Goal: Task Accomplishment & Management: Use online tool/utility

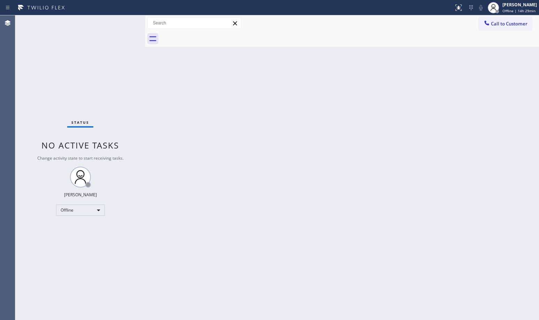
drag, startPoint x: 112, startPoint y: 113, endPoint x: 144, endPoint y: 114, distance: 32.4
click at [145, 114] on div at bounding box center [145, 167] width 0 height 305
click at [118, 23] on div "Status No active tasks Change activity state to start receiving tasks. Judy Ann…" at bounding box center [80, 167] width 130 height 305
click at [93, 207] on div "Offline" at bounding box center [80, 210] width 49 height 11
click at [93, 226] on li "Available" at bounding box center [79, 228] width 47 height 8
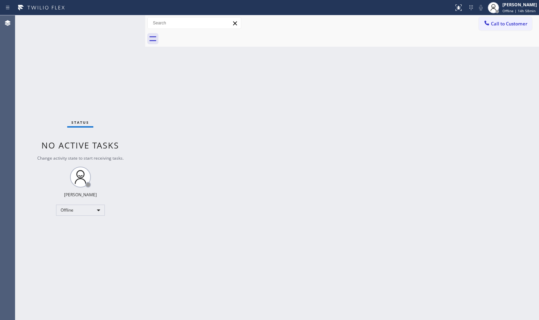
click at [246, 177] on div "Back to Dashboard Change Sender ID Customers Technicians Select a contact Outbo…" at bounding box center [342, 167] width 394 height 305
click at [394, 133] on div "Back to Dashboard Change Sender ID Customers Technicians Select a contact Outbo…" at bounding box center [342, 167] width 394 height 305
click at [379, 267] on div "Back to Dashboard Change Sender ID Customers Technicians Select a contact Outbo…" at bounding box center [342, 167] width 394 height 305
click at [125, 78] on div "Status No active tasks You are ready to start receiving tasks. Judy Anne Bernal…" at bounding box center [80, 167] width 130 height 305
click at [127, 23] on div "Status No active tasks You are ready to start receiving tasks. Judy Anne Bernal…" at bounding box center [80, 167] width 130 height 305
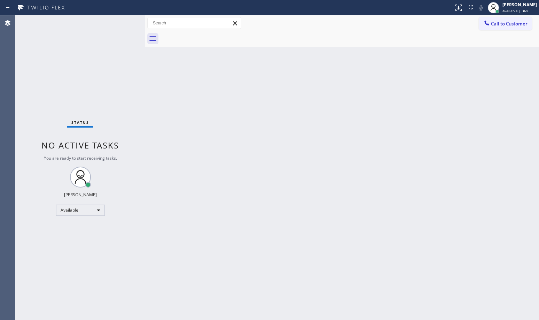
click at [138, 81] on div "Status No active tasks You are ready to start receiving tasks. Judy Anne Bernal…" at bounding box center [80, 167] width 130 height 305
click at [123, 20] on div "Status No active tasks You are ready to start receiving tasks. Judy Anne Bernal…" at bounding box center [80, 167] width 130 height 305
drag, startPoint x: 145, startPoint y: 56, endPoint x: 161, endPoint y: 60, distance: 15.7
click at [161, 60] on div at bounding box center [161, 167] width 0 height 305
click at [137, 18] on div "Status No active tasks You are ready to start receiving tasks. Judy Anne Bernal…" at bounding box center [87, 167] width 145 height 305
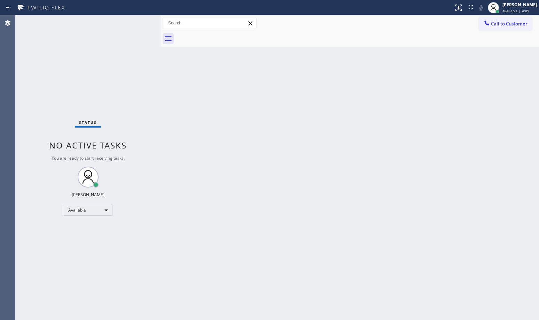
drag, startPoint x: 133, startPoint y: 52, endPoint x: 145, endPoint y: 30, distance: 24.9
click at [135, 52] on div "Status No active tasks You are ready to start receiving tasks. Judy Anne Bernal…" at bounding box center [87, 167] width 145 height 305
click at [145, 29] on div "Status No active tasks You are ready to start receiving tasks. Judy Anne Bernal…" at bounding box center [87, 167] width 145 height 305
click at [143, 33] on div "Status No active tasks You are ready to start receiving tasks. Judy Anne Bernal…" at bounding box center [87, 167] width 145 height 305
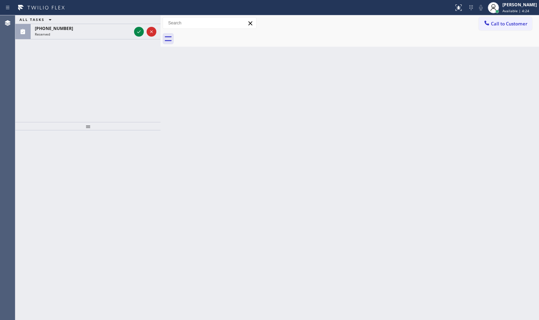
click at [143, 31] on icon at bounding box center [139, 32] width 8 height 8
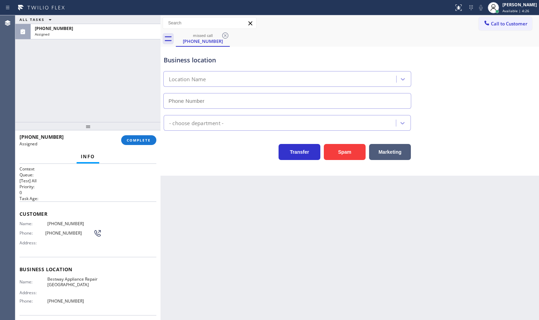
type input "(708) 627-2211"
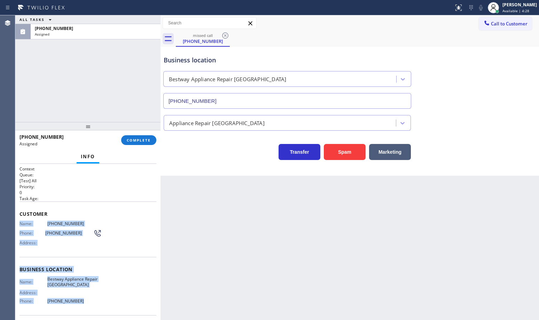
drag, startPoint x: 31, startPoint y: 235, endPoint x: 93, endPoint y: 299, distance: 89.4
click at [93, 299] on div "Context Queue: [Test] All Priority: 0 Task Age: Customer Name: (708) 664-9339 P…" at bounding box center [87, 242] width 145 height 156
copy div "Name: (708) 664-9339 Phone: (708) 664-9339 Address: Business location Name: Bes…"
click at [137, 140] on span "COMPLETE" at bounding box center [139, 140] width 24 height 5
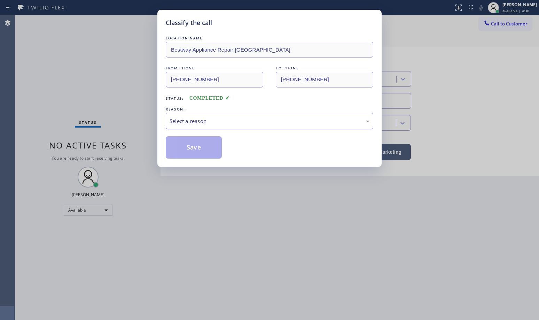
click at [185, 122] on div "Select a reason" at bounding box center [270, 121] width 200 height 8
click at [191, 148] on button "Save" at bounding box center [194, 147] width 56 height 22
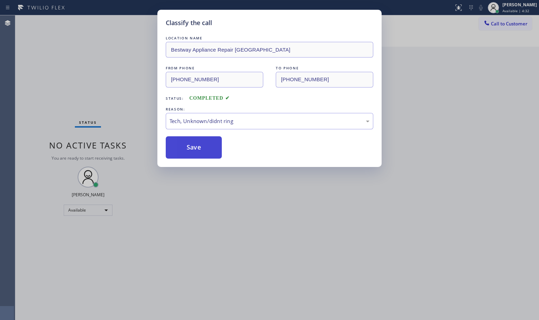
click at [191, 148] on button "Save" at bounding box center [194, 147] width 56 height 22
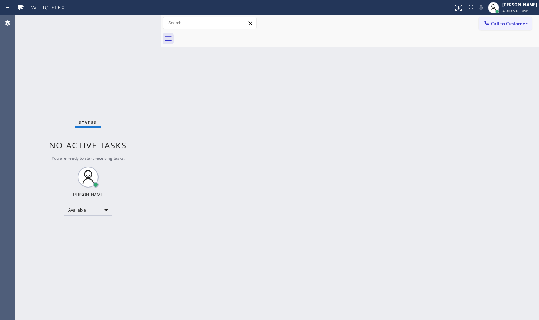
click at [114, 65] on div "Status No active tasks You are ready to start receiving tasks. Judy Anne Bernal…" at bounding box center [87, 167] width 145 height 305
click at [133, 22] on div "Status No active tasks You are ready to start receiving tasks. Judy Anne Bernal…" at bounding box center [87, 167] width 145 height 305
click at [74, 23] on div "Status No active tasks You are ready to start receiving tasks. Judy Anne Bernal…" at bounding box center [87, 167] width 145 height 305
click at [127, 23] on div "Status No active tasks You are ready to start receiving tasks. Judy Anne Bernal…" at bounding box center [87, 167] width 145 height 305
click at [128, 22] on div "Status No active tasks You are ready to start receiving tasks. Judy Anne Bernal…" at bounding box center [87, 167] width 145 height 305
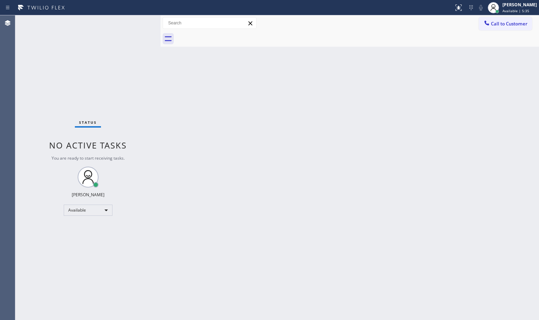
click at [447, 87] on div "Back to Dashboard Change Sender ID Customers Technicians Select a contact Outbo…" at bounding box center [350, 167] width 379 height 305
click at [138, 75] on div "Status No active tasks You are ready to start receiving tasks. Judy Anne Bernal…" at bounding box center [87, 167] width 145 height 305
click at [135, 22] on div "Status No active tasks You are ready to start receiving tasks. Judy Anne Bernal…" at bounding box center [87, 167] width 145 height 305
drag, startPoint x: 126, startPoint y: 105, endPoint x: 118, endPoint y: 106, distance: 8.4
click at [126, 106] on div "Status No active tasks You are ready to start receiving tasks. Judy Anne Bernal…" at bounding box center [87, 167] width 145 height 305
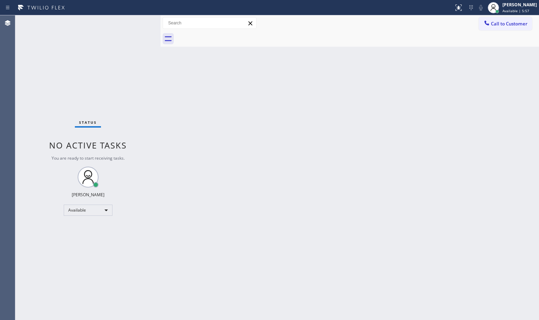
drag, startPoint x: 136, startPoint y: 4, endPoint x: 137, endPoint y: 15, distance: 10.8
click at [137, 6] on div at bounding box center [227, 7] width 448 height 11
click at [132, 23] on div "Status No active tasks You are ready to start receiving tasks. Judy Anne Bernal…" at bounding box center [87, 167] width 145 height 305
drag, startPoint x: 117, startPoint y: 36, endPoint x: 136, endPoint y: 21, distance: 23.6
click at [125, 33] on div "Status No active tasks You are ready to start receiving tasks. Judy Anne Bernal…" at bounding box center [87, 167] width 145 height 305
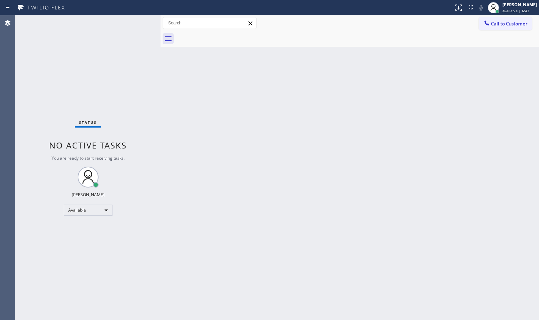
click at [137, 20] on div "Status No active tasks You are ready to start receiving tasks. Judy Anne Bernal…" at bounding box center [87, 167] width 145 height 305
click at [201, 114] on div "Back to Dashboard Change Sender ID Customers Technicians Select a contact Outbo…" at bounding box center [350, 167] width 379 height 305
click at [201, 113] on div "Back to Dashboard Change Sender ID Customers Technicians Select a contact Outbo…" at bounding box center [350, 167] width 379 height 305
click at [137, 82] on div "Status No active tasks You are ready to start receiving tasks. Judy Anne Bernal…" at bounding box center [87, 167] width 145 height 305
drag, startPoint x: 114, startPoint y: 104, endPoint x: 121, endPoint y: 93, distance: 13.1
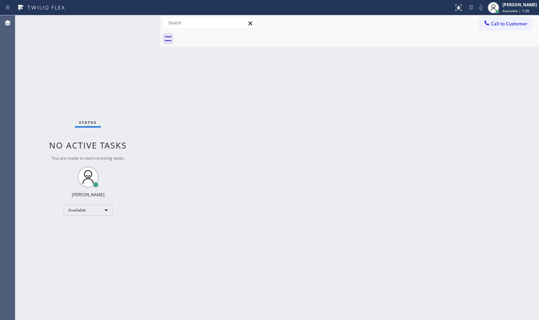
click at [114, 104] on div "Status No active tasks You are ready to start receiving tasks. Judy Anne Bernal…" at bounding box center [87, 167] width 145 height 305
click at [134, 32] on div "Status No active tasks You are ready to start receiving tasks. Judy Anne Bernal…" at bounding box center [87, 167] width 145 height 305
click at [127, 24] on div "Status No active tasks You are ready to start receiving tasks. Judy Anne Bernal…" at bounding box center [87, 167] width 145 height 305
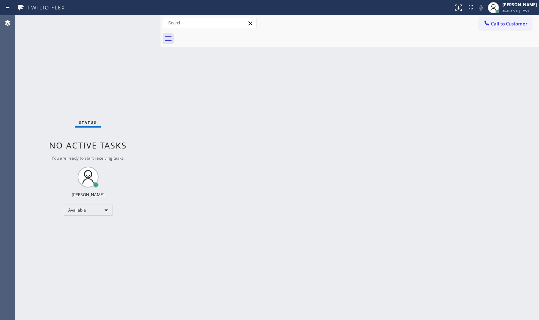
click at [127, 24] on div "Status No active tasks You are ready to start receiving tasks. Judy Anne Bernal…" at bounding box center [87, 167] width 145 height 305
click at [136, 31] on div "Status No active tasks You are ready to start receiving tasks. Judy Anne Bernal…" at bounding box center [87, 167] width 145 height 305
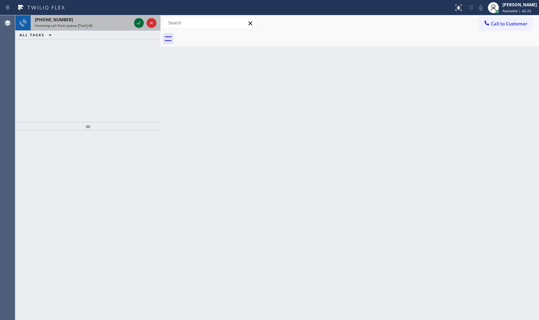
click at [139, 23] on icon at bounding box center [139, 23] width 8 height 8
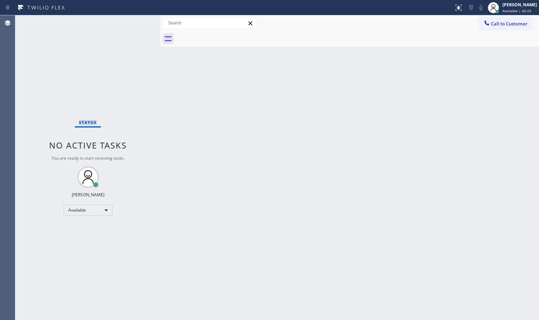
click at [139, 22] on div "Status No active tasks You are ready to start receiving tasks. Judy Anne Bernal…" at bounding box center [87, 167] width 145 height 305
click at [456, 9] on icon at bounding box center [459, 8] width 6 height 6
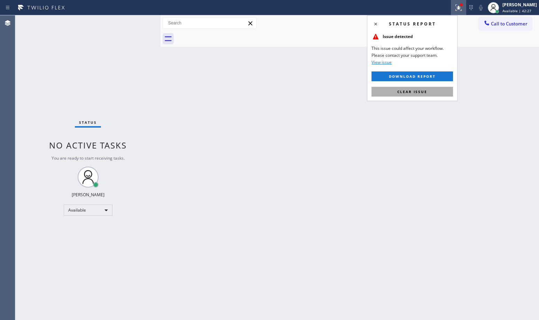
click at [427, 90] on span "Clear issue" at bounding box center [413, 91] width 30 height 5
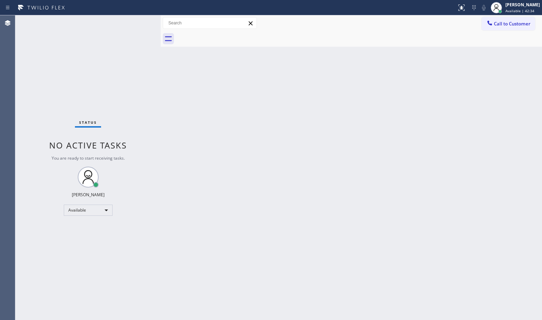
click at [138, 20] on div "Status No active tasks You are ready to start receiving tasks. Judy Anne Bernal…" at bounding box center [87, 167] width 145 height 305
click at [136, 22] on div "Status No active tasks You are ready to start receiving tasks. Judy Anne Bernal…" at bounding box center [87, 167] width 145 height 305
drag, startPoint x: 123, startPoint y: 46, endPoint x: 136, endPoint y: 28, distance: 22.6
click at [123, 46] on div "Status No active tasks You are ready to start receiving tasks. Judy Anne Bernal…" at bounding box center [87, 167] width 145 height 305
click at [136, 28] on div "Status No active tasks You are ready to start receiving tasks. Judy Anne Bernal…" at bounding box center [87, 167] width 145 height 305
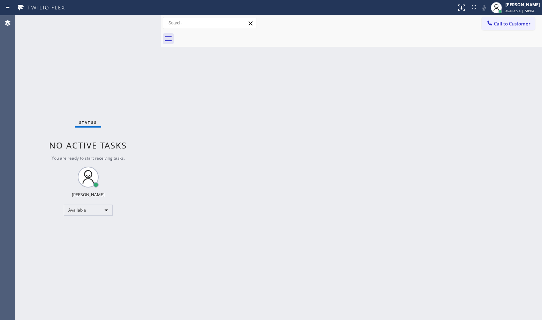
click at [138, 23] on div "Status No active tasks You are ready to start receiving tasks. Judy Anne Bernal…" at bounding box center [87, 167] width 145 height 305
click at [135, 26] on div "Status No active tasks You are ready to start receiving tasks. Judy Anne Bernal…" at bounding box center [87, 167] width 145 height 305
click at [141, 23] on div "Status No active tasks You are ready to start receiving tasks. Judy Anne Bernal…" at bounding box center [87, 167] width 145 height 305
click at [132, 18] on div "Status No active tasks You are ready to start receiving tasks. Judy Anne Bernal…" at bounding box center [87, 167] width 145 height 305
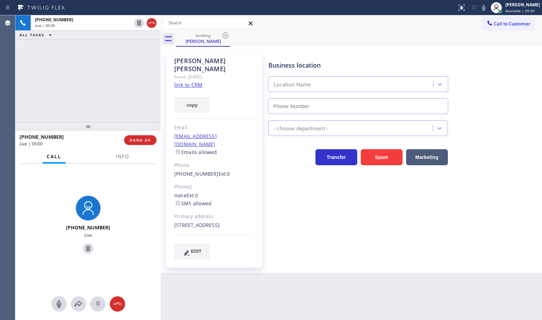
type input "(855) 731-4952"
click at [186, 81] on link "link to CRM" at bounding box center [188, 84] width 28 height 7
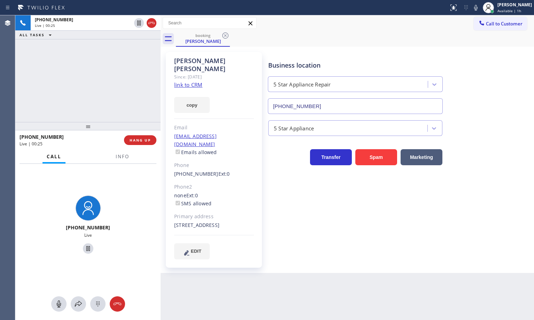
drag, startPoint x: 38, startPoint y: 99, endPoint x: 49, endPoint y: 92, distance: 12.9
click at [40, 98] on div "+13103469577 Live | 00:25 ALL TASKS ALL TASKS ACTIVE TASKS TASKS IN WRAP UP" at bounding box center [87, 68] width 145 height 107
click at [116, 89] on div "+13103469577 Live | 00:42 ALL TASKS ALL TASKS ACTIVE TASKS TASKS IN WRAP UP" at bounding box center [87, 68] width 145 height 107
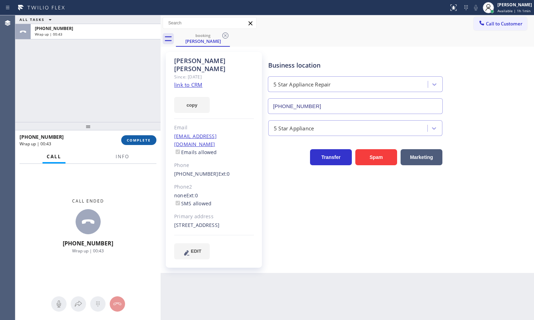
click at [140, 138] on span "COMPLETE" at bounding box center [139, 140] width 24 height 5
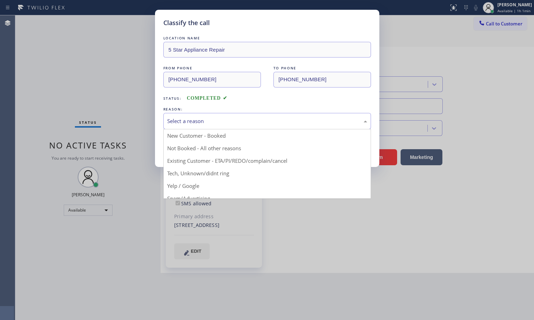
click at [179, 123] on div "Select a reason" at bounding box center [267, 121] width 200 height 8
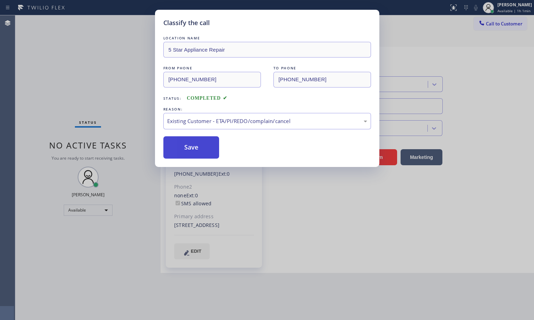
click at [197, 149] on button "Save" at bounding box center [191, 147] width 56 height 22
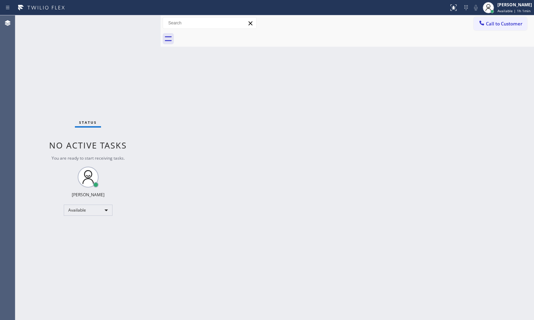
click at [129, 112] on div "Status No active tasks You are ready to start receiving tasks. Judy Anne Bernal…" at bounding box center [87, 167] width 145 height 305
click at [128, 20] on div "Status No active tasks You are ready to start receiving tasks. Judy Anne Bernal…" at bounding box center [87, 167] width 145 height 305
drag, startPoint x: 128, startPoint y: 44, endPoint x: 131, endPoint y: 28, distance: 17.0
click at [128, 42] on div "Status No active tasks You are ready to start receiving tasks. Judy Anne Bernal…" at bounding box center [87, 167] width 145 height 305
click at [132, 23] on div "Status No active tasks You are ready to start receiving tasks. Judy Anne Bernal…" at bounding box center [87, 167] width 145 height 305
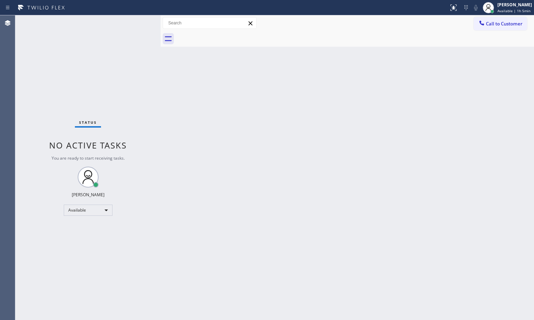
click at [132, 23] on div "Status No active tasks You are ready to start receiving tasks. Judy Anne Bernal…" at bounding box center [87, 167] width 145 height 305
drag, startPoint x: 14, startPoint y: 261, endPoint x: 15, endPoint y: 233, distance: 28.2
click at [15, 256] on div "Agent Desktop" at bounding box center [7, 167] width 15 height 305
click at [92, 60] on div "Status No active tasks You are ready to start receiving tasks. Judy Anne Bernal…" at bounding box center [87, 167] width 145 height 305
click at [140, 24] on div "Status No active tasks You are ready to start receiving tasks. Judy Anne Bernal…" at bounding box center [87, 167] width 145 height 305
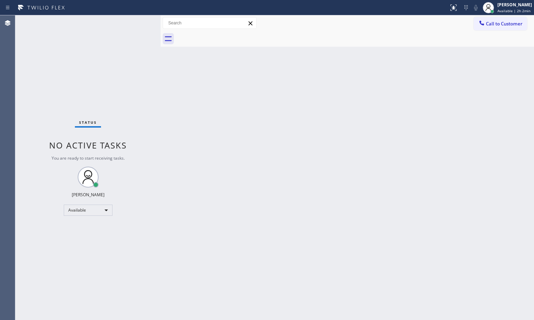
click at [142, 175] on div "Status No active tasks You are ready to start receiving tasks. Judy Anne Bernal…" at bounding box center [87, 167] width 145 height 305
click at [130, 23] on div "Status No active tasks You are ready to start receiving tasks. Judy Anne Bernal…" at bounding box center [87, 167] width 145 height 305
click at [105, 214] on div "Available" at bounding box center [88, 210] width 49 height 11
click at [93, 242] on li "Break" at bounding box center [87, 246] width 47 height 8
click at [109, 211] on div "Break" at bounding box center [88, 210] width 49 height 11
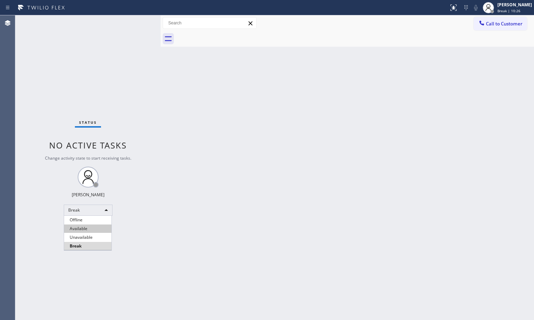
click at [95, 227] on li "Available" at bounding box center [87, 228] width 47 height 8
click at [388, 147] on div "Back to Dashboard Change Sender ID Customers Technicians Select a contact Outbo…" at bounding box center [348, 167] width 374 height 305
drag, startPoint x: 6, startPoint y: 68, endPoint x: 100, endPoint y: 43, distance: 97.5
click at [35, 63] on div "Agent Desktop Classify the call LOCATION NAME Bestway Appliance Repair Orland P…" at bounding box center [267, 167] width 534 height 305
click at [125, 32] on div "Status No active tasks You are ready to start receiving tasks. Judy Anne Bernal…" at bounding box center [87, 167] width 145 height 305
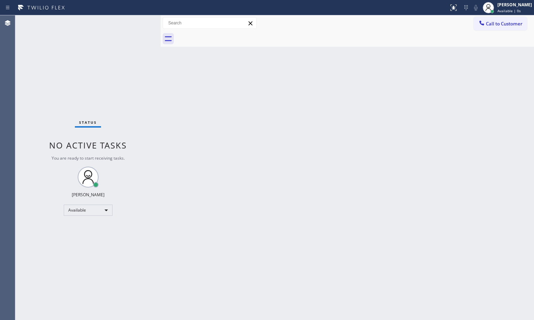
drag, startPoint x: 129, startPoint y: 25, endPoint x: 134, endPoint y: 18, distance: 8.9
click at [133, 20] on div "Status No active tasks You are ready to start receiving tasks. Judy Anne Bernal…" at bounding box center [87, 167] width 145 height 305
click at [134, 18] on div "Status No active tasks You are ready to start receiving tasks. Judy Anne Bernal…" at bounding box center [87, 167] width 145 height 305
click at [126, 22] on div "Status No active tasks You are ready to start receiving tasks. Judy Anne Bernal…" at bounding box center [87, 167] width 145 height 305
click at [132, 20] on div "Status No active tasks You are ready to start receiving tasks. Judy Anne Bernal…" at bounding box center [87, 167] width 145 height 305
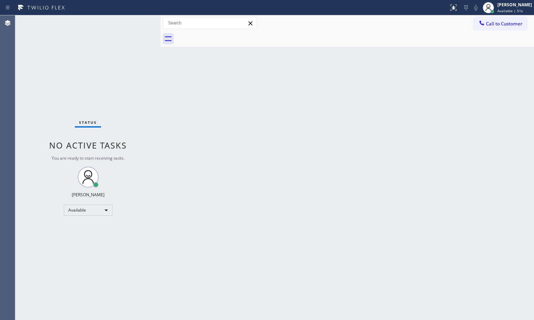
click at [136, 31] on div "Status No active tasks You are ready to start receiving tasks. Judy Anne Bernal…" at bounding box center [87, 167] width 145 height 305
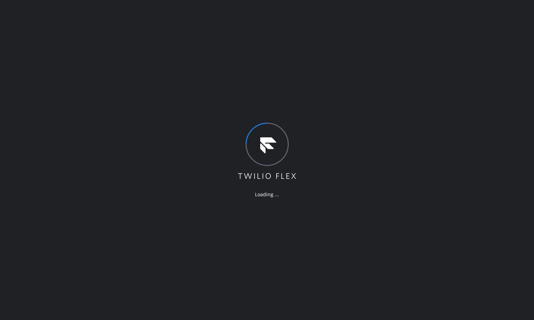
click at [97, 7] on div "Loading ..." at bounding box center [267, 160] width 534 height 320
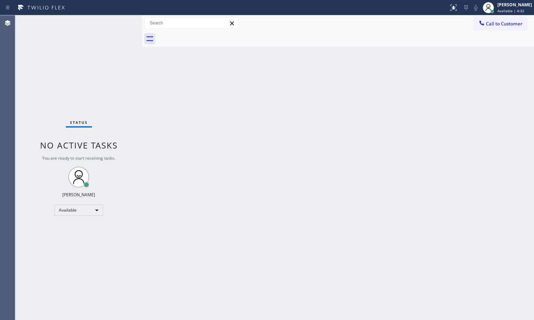
drag, startPoint x: 112, startPoint y: 51, endPoint x: 148, endPoint y: 59, distance: 37.0
click at [142, 59] on div at bounding box center [142, 167] width 0 height 305
click at [124, 23] on div "Status No active tasks You are ready to start receiving tasks. [PERSON_NAME]" at bounding box center [82, 167] width 134 height 305
click at [128, 18] on div "Status No active tasks You are ready to start receiving tasks. [PERSON_NAME]" at bounding box center [82, 167] width 134 height 305
drag, startPoint x: 80, startPoint y: 14, endPoint x: 114, endPoint y: 20, distance: 34.3
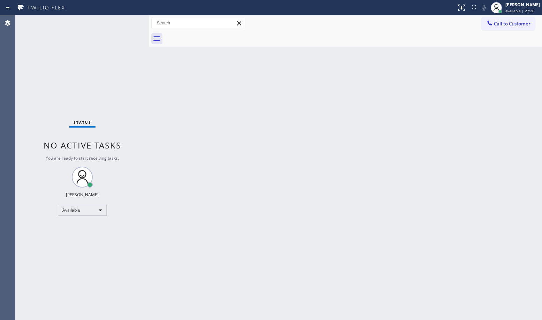
click at [88, 15] on div "Status report No issues detected If you experience an issue, please download th…" at bounding box center [271, 7] width 542 height 15
click at [120, 20] on div "Status No active tasks You are ready to start receiving tasks. Judy Anne Bernal…" at bounding box center [82, 167] width 134 height 305
click at [126, 20] on div "Status No active tasks You are ready to start receiving tasks. Judy Anne Bernal…" at bounding box center [82, 167] width 134 height 305
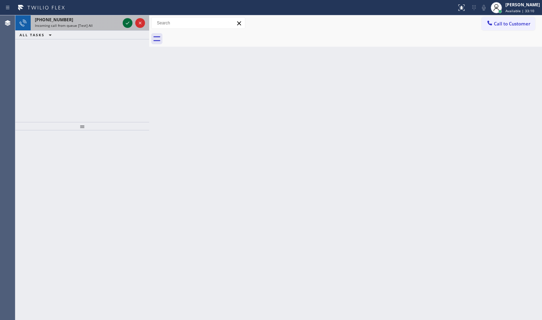
click at [126, 20] on icon at bounding box center [127, 23] width 8 height 8
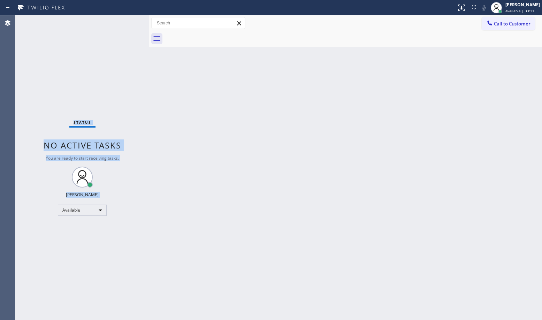
click at [126, 20] on div "Status No active tasks You are ready to start receiving tasks. Judy Anne Bernal…" at bounding box center [82, 167] width 134 height 305
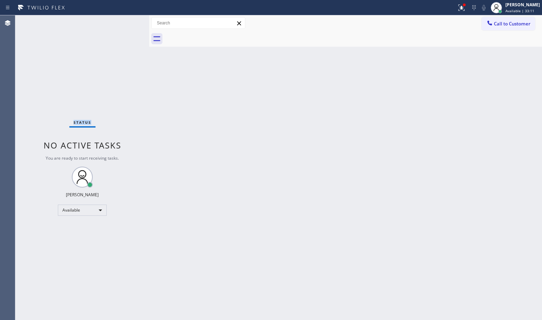
click at [126, 20] on div "Status No active tasks You are ready to start receiving tasks. Judy Anne Bernal…" at bounding box center [82, 167] width 134 height 305
drag, startPoint x: 452, startPoint y: 9, endPoint x: 446, endPoint y: 13, distance: 6.3
click at [457, 10] on icon at bounding box center [461, 7] width 8 height 8
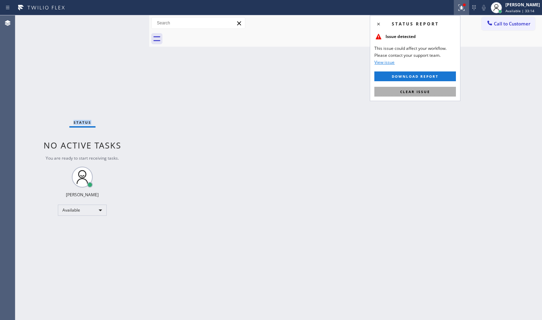
click at [413, 87] on button "Clear issue" at bounding box center [415, 92] width 82 height 10
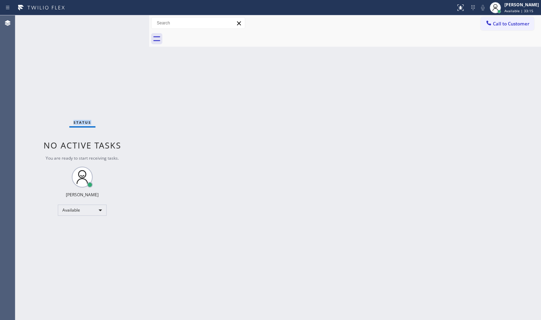
click at [113, 82] on div "Status No active tasks You are ready to start receiving tasks. Judy Anne Bernal…" at bounding box center [82, 167] width 134 height 305
click at [126, 22] on div "Status No active tasks You are ready to start receiving tasks. Judy Anne Bernal…" at bounding box center [82, 167] width 134 height 305
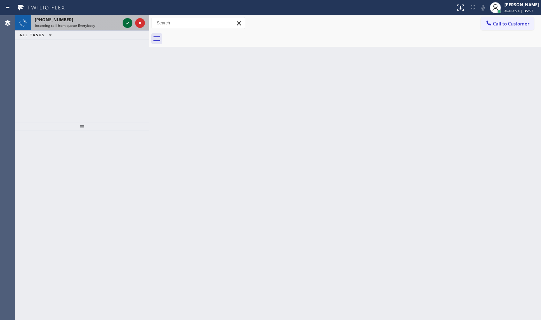
click at [128, 22] on icon at bounding box center [127, 23] width 8 height 8
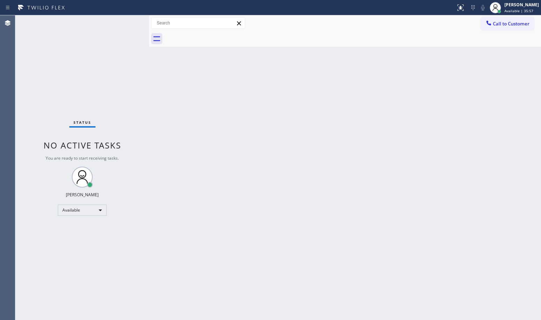
click at [125, 21] on div "Status No active tasks You are ready to start receiving tasks. Judy Anne Bernal…" at bounding box center [82, 167] width 134 height 305
click at [125, 20] on div "Status No active tasks You are ready to start receiving tasks. Judy Anne Bernal…" at bounding box center [82, 167] width 134 height 305
click at [126, 21] on div "Status No active tasks You are ready to start receiving tasks. Judy Anne Bernal…" at bounding box center [82, 167] width 134 height 305
click at [461, 6] on div at bounding box center [463, 5] width 4 height 4
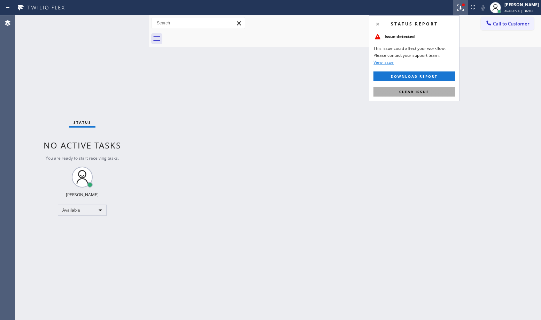
click at [417, 92] on span "Clear issue" at bounding box center [414, 91] width 30 height 5
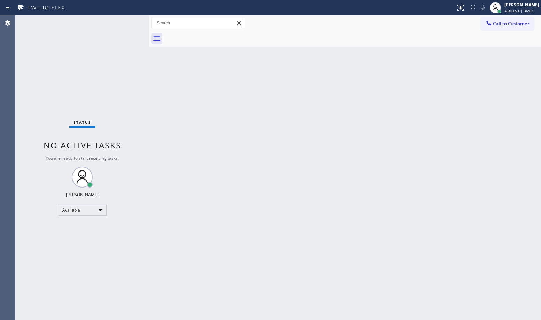
click at [105, 42] on div "Status No active tasks You are ready to start receiving tasks. Judy Anne Bernal…" at bounding box center [82, 167] width 134 height 305
click at [127, 20] on div "Status No active tasks You are ready to start receiving tasks. Judy Anne Bernal…" at bounding box center [82, 167] width 134 height 305
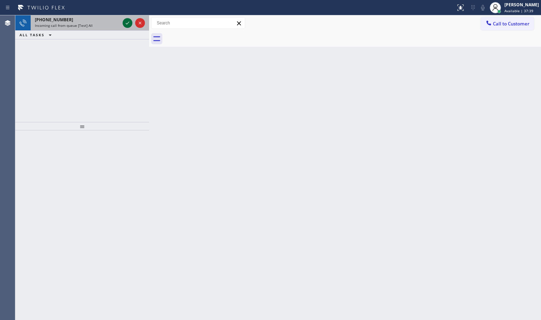
click at [127, 20] on icon at bounding box center [127, 23] width 8 height 8
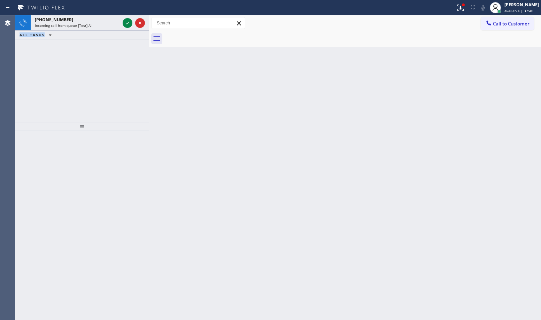
click at [127, 20] on icon at bounding box center [127, 23] width 8 height 8
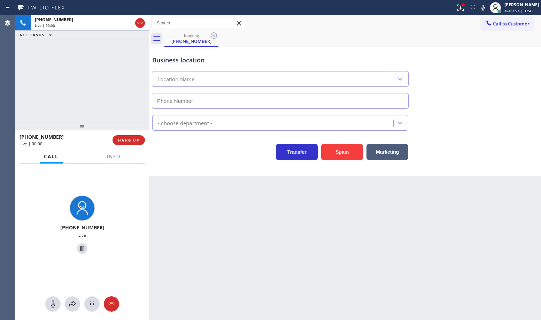
type input "(917) 924-6973"
click at [458, 7] on icon at bounding box center [461, 8] width 6 height 6
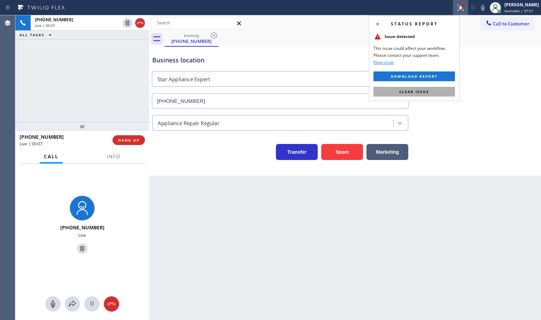
click at [418, 92] on span "Clear issue" at bounding box center [414, 91] width 30 height 5
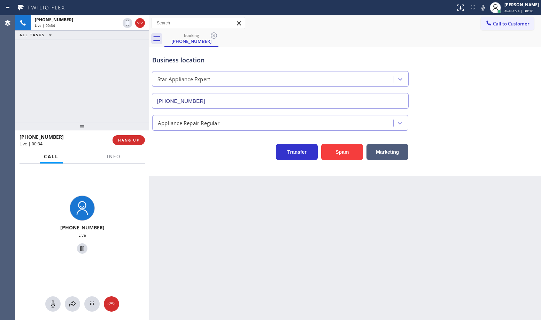
drag, startPoint x: 182, startPoint y: 164, endPoint x: 179, endPoint y: 163, distance: 3.6
click at [182, 164] on div "Business location Star Appliance Expert (917) 924-6973 Appliance Repair Regular…" at bounding box center [345, 111] width 392 height 129
click at [110, 159] on button "Info" at bounding box center [114, 157] width 22 height 14
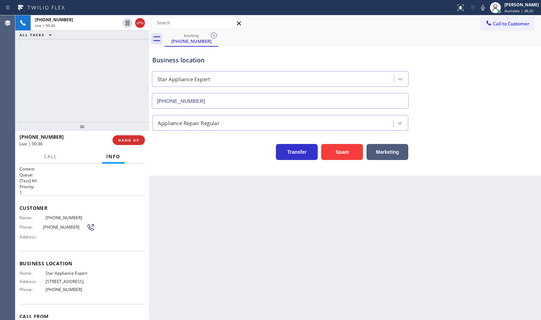
click at [227, 157] on div "Transfer Spam Marketing" at bounding box center [280, 150] width 259 height 20
drag, startPoint x: 22, startPoint y: 68, endPoint x: 51, endPoint y: 79, distance: 30.3
click at [23, 68] on div "+13473982069 Live | 00:37 ALL TASKS ALL TASKS ACTIVE TASKS TASKS IN WRAP UP" at bounding box center [82, 68] width 134 height 107
click at [235, 178] on div "Back to Dashboard Change Sender ID Customers Technicians Select a contact Outbo…" at bounding box center [345, 167] width 392 height 305
click at [209, 163] on div "Business location Star Appliance Expert (917) 924-6973 Appliance Repair Regular…" at bounding box center [345, 111] width 392 height 129
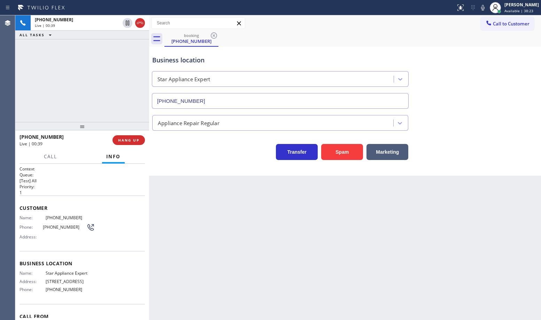
click at [198, 166] on div "Business location Star Appliance Expert (917) 924-6973 Appliance Repair Regular…" at bounding box center [345, 111] width 392 height 129
click at [55, 158] on span "Call" at bounding box center [50, 156] width 13 height 6
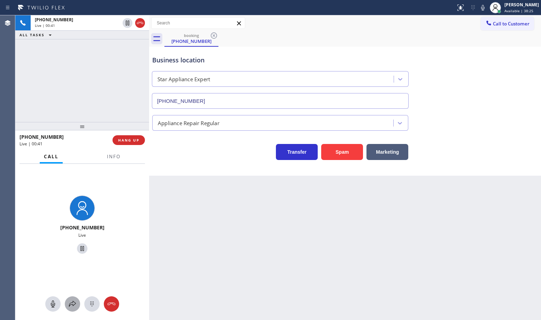
click at [72, 301] on icon at bounding box center [72, 304] width 8 height 8
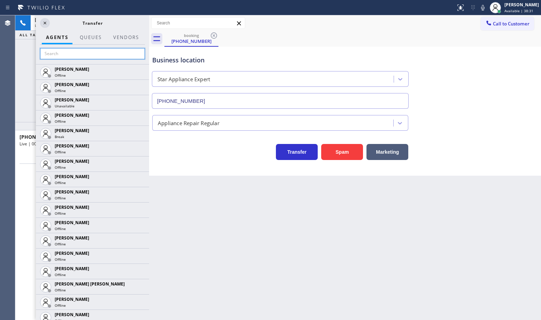
click at [82, 50] on input "text" at bounding box center [92, 53] width 105 height 11
click at [170, 147] on div "Transfer Spam Marketing" at bounding box center [280, 150] width 259 height 20
click at [158, 156] on div "Transfer Spam Marketing" at bounding box center [280, 150] width 259 height 20
click at [46, 18] on button at bounding box center [45, 23] width 10 height 10
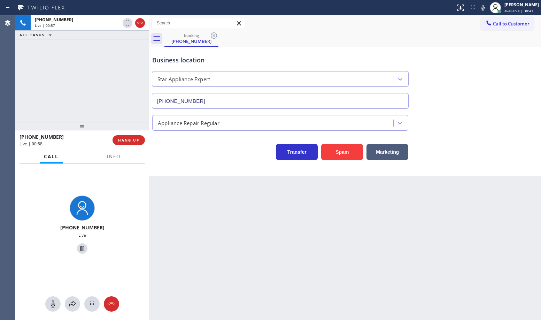
drag, startPoint x: 170, startPoint y: 154, endPoint x: 109, endPoint y: 121, distance: 69.4
click at [171, 154] on div "Transfer Spam Marketing" at bounding box center [280, 150] width 259 height 20
click at [87, 75] on div "+13473982069 Live | 01:04 ALL TASKS ALL TASKS ACTIVE TASKS TASKS IN WRAP UP" at bounding box center [82, 68] width 134 height 107
click at [174, 151] on div "Transfer Spam Marketing" at bounding box center [280, 150] width 259 height 20
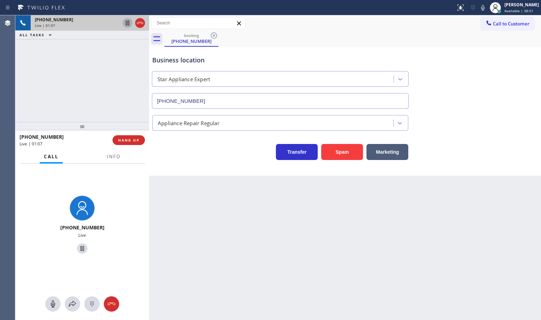
click at [129, 23] on icon at bounding box center [127, 23] width 3 height 5
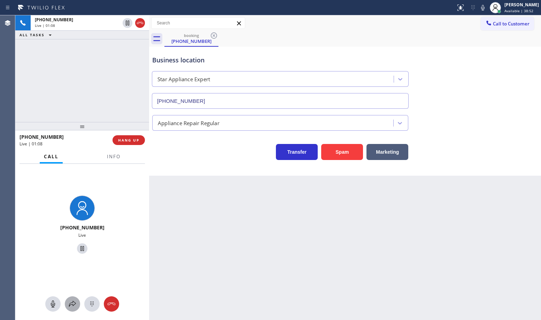
click at [69, 304] on icon at bounding box center [72, 304] width 8 height 8
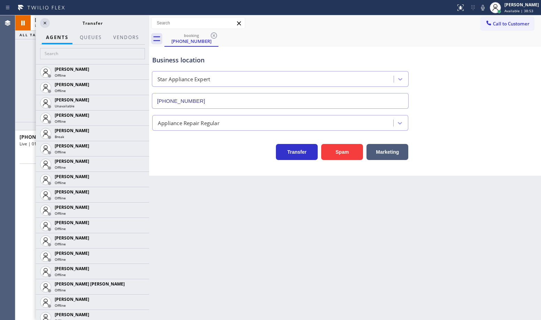
click at [81, 46] on div at bounding box center [92, 55] width 113 height 20
click at [71, 53] on input "text" at bounding box center [92, 53] width 105 height 11
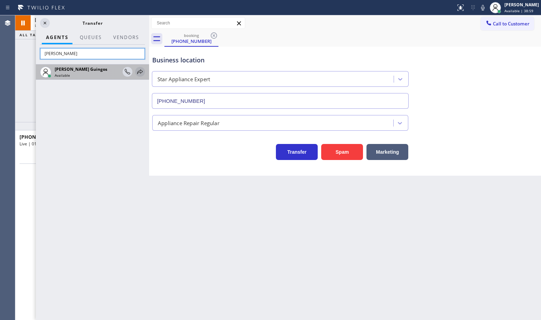
type input "ryan"
click at [138, 71] on icon at bounding box center [140, 72] width 8 height 8
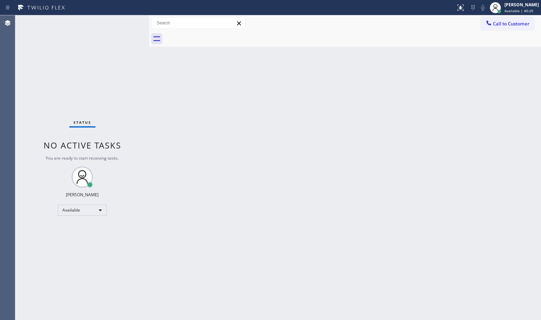
click at [122, 33] on div "Status No active tasks You are ready to start receiving tasks. Judy Anne Bernal…" at bounding box center [82, 167] width 134 height 305
click at [509, 155] on div "Back to Dashboard Change Sender ID Customers Technicians Select a contact Outbo…" at bounding box center [345, 167] width 392 height 305
click at [105, 27] on div "Status No active tasks You are ready to start receiving tasks. Judy Anne Bernal…" at bounding box center [82, 167] width 134 height 305
click at [121, 23] on div "Status No active tasks You are ready to start receiving tasks. Judy Anne Bernal…" at bounding box center [82, 167] width 134 height 305
click at [125, 20] on div "Status No active tasks You are ready to start receiving tasks. Judy Anne Bernal…" at bounding box center [82, 167] width 134 height 305
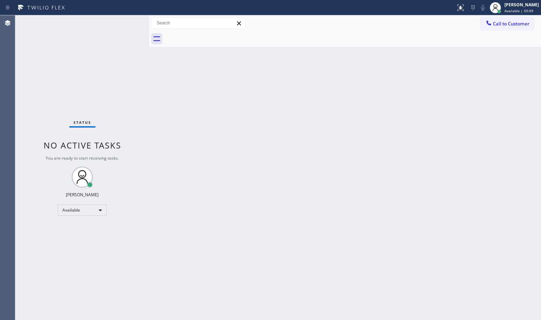
click at [124, 20] on div "Status No active tasks You are ready to start receiving tasks. Judy Anne Bernal…" at bounding box center [82, 167] width 134 height 305
click at [124, 21] on div "Status No active tasks You are ready to start receiving tasks. Judy Anne Bernal…" at bounding box center [82, 167] width 134 height 305
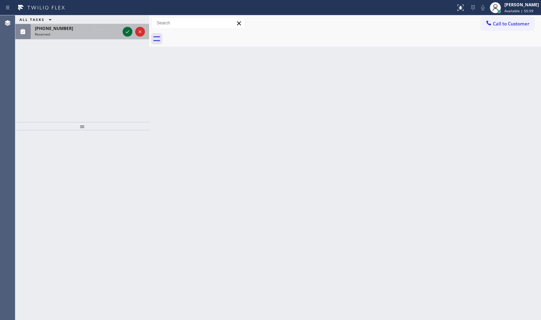
click at [128, 30] on icon at bounding box center [127, 32] width 8 height 8
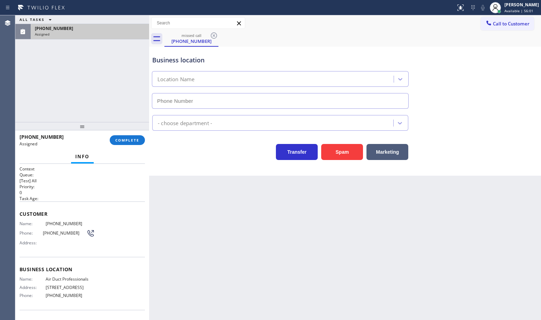
type input "(909) 231-1290"
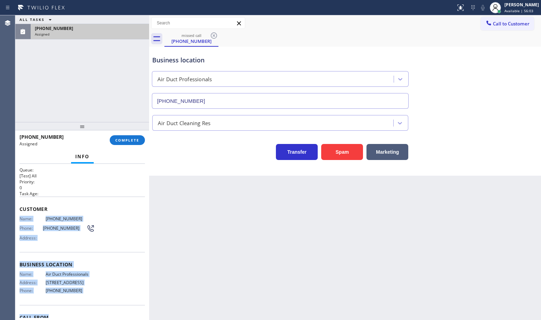
scroll to position [6, 0]
drag, startPoint x: 19, startPoint y: 223, endPoint x: 98, endPoint y: 298, distance: 109.7
click at [98, 298] on div "Context Queue: [Test] All Priority: 0 Task Age: Customer Name: (909) 366-8646 P…" at bounding box center [82, 242] width 134 height 156
copy div "Name: (909) 366-8646 Phone: (909) 366-8646 Address: Business location Name: Air…"
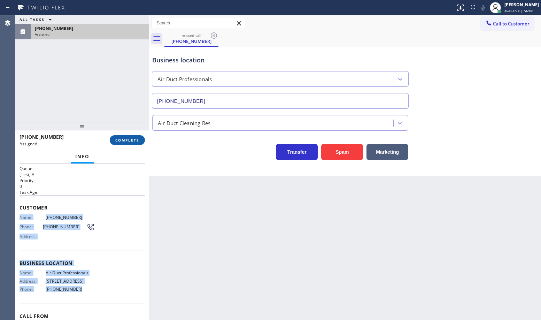
click at [128, 141] on span "COMPLETE" at bounding box center [127, 140] width 24 height 5
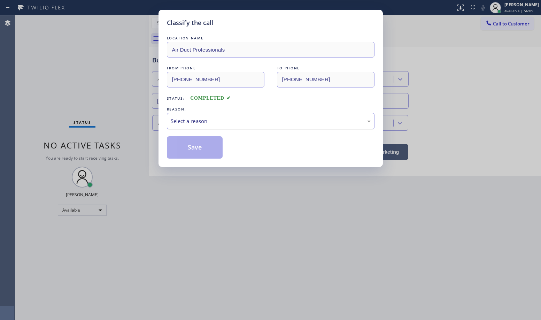
click at [196, 124] on div "Select a reason" at bounding box center [271, 121] width 200 height 8
click at [199, 155] on button "Save" at bounding box center [195, 147] width 56 height 22
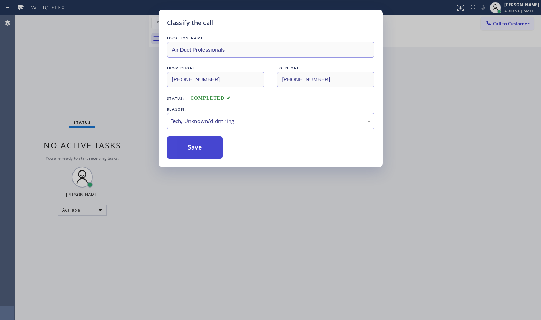
click at [199, 155] on button "Save" at bounding box center [195, 147] width 56 height 22
click at [199, 154] on button "Save" at bounding box center [195, 147] width 56 height 22
click at [199, 153] on button "Save" at bounding box center [195, 147] width 56 height 22
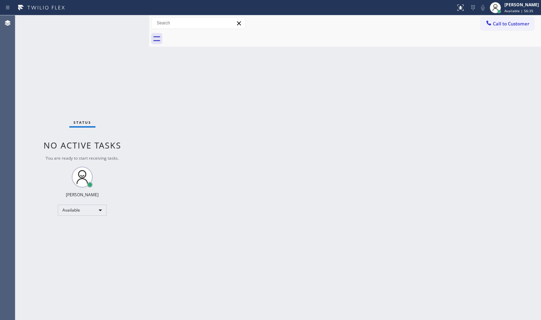
click at [129, 24] on div "Status No active tasks You are ready to start receiving tasks. Judy Anne Bernal…" at bounding box center [82, 167] width 134 height 305
click at [119, 23] on div "Status No active tasks You are ready to start receiving tasks. Judy Anne Bernal…" at bounding box center [82, 167] width 134 height 305
click at [124, 22] on div "Status No active tasks You are ready to start receiving tasks. Judy Anne Bernal…" at bounding box center [82, 167] width 134 height 305
click at [114, 26] on div "Status No active tasks You are ready to start receiving tasks. Judy Anne Bernal…" at bounding box center [82, 167] width 134 height 305
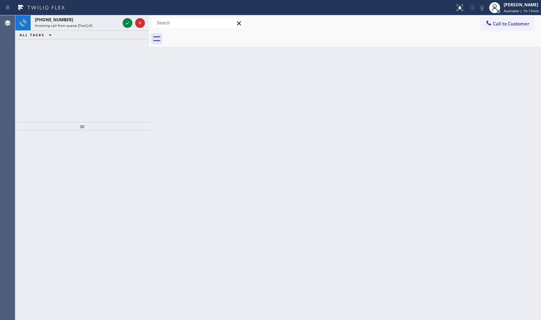
click at [18, 40] on div "+18664691354 Incoming call from queue [Test] All ALL TASKS ALL TASKS ACTIVE TAS…" at bounding box center [82, 68] width 134 height 107
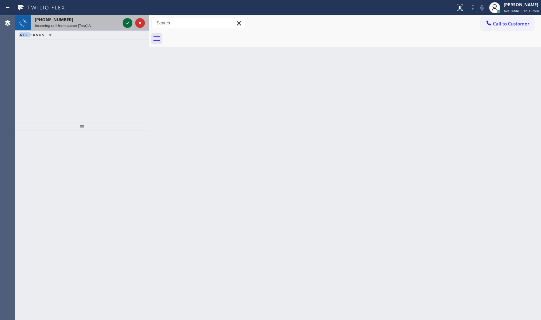
click at [129, 20] on icon at bounding box center [127, 23] width 8 height 8
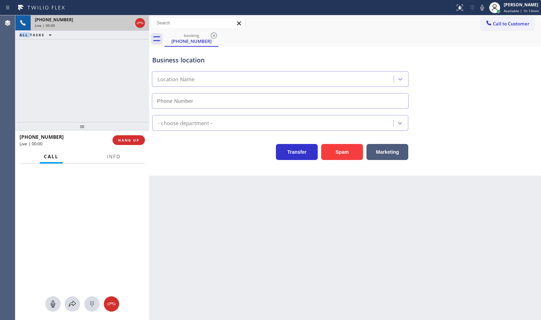
type input "(626) 684-4866"
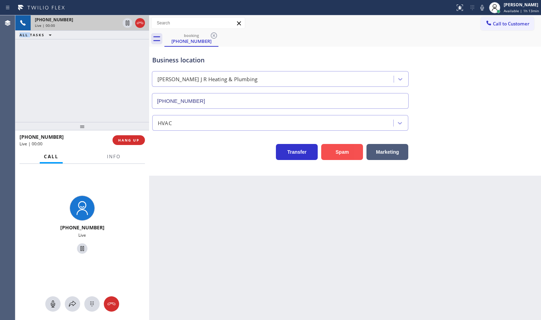
click at [353, 156] on button "Spam" at bounding box center [342, 152] width 42 height 16
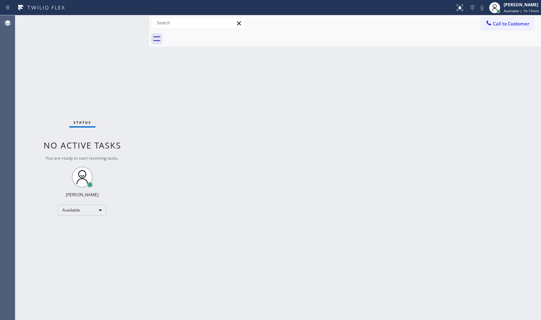
click at [129, 22] on div "Status No active tasks You are ready to start receiving tasks. Judy Anne Bernal…" at bounding box center [82, 167] width 134 height 305
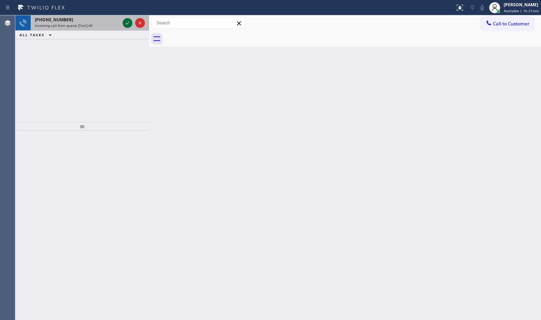
click at [129, 22] on icon at bounding box center [127, 23] width 3 height 3
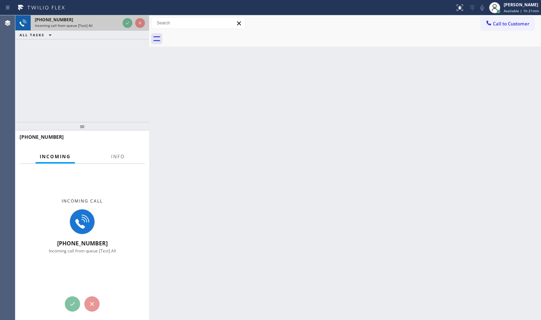
click at [133, 21] on div at bounding box center [133, 22] width 25 height 15
click at [133, 20] on div at bounding box center [133, 22] width 25 height 15
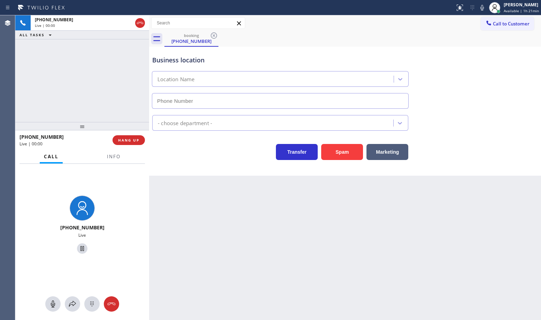
type input "(425) 517-1088"
drag, startPoint x: 211, startPoint y: 161, endPoint x: 174, endPoint y: 144, distance: 40.8
click at [210, 161] on div "Business location Kingston Electric Inc (425) 517-1088 Electricians Transfer Sp…" at bounding box center [345, 111] width 392 height 129
click at [68, 89] on div "+12069095445 Live | 00:03 ALL TASKS ALL TASKS ACTIVE TASKS TASKS IN WRAP UP" at bounding box center [82, 68] width 134 height 107
click at [171, 153] on div "Transfer Spam Marketing" at bounding box center [280, 150] width 259 height 20
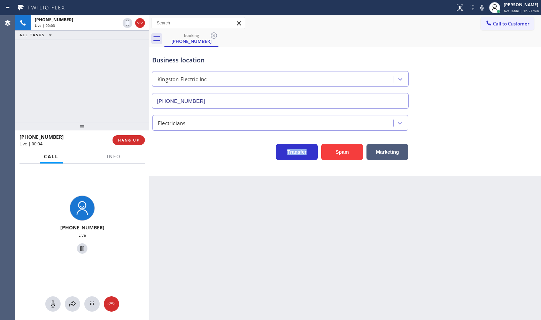
click at [171, 153] on div "Transfer Spam Marketing" at bounding box center [280, 150] width 259 height 20
click at [108, 109] on div "+12069095445 Live | 00:05 ALL TASKS ALL TASKS ACTIVE TASKS TASKS IN WRAP UP" at bounding box center [82, 68] width 134 height 107
click at [94, 87] on div "+12069095445 Live | 00:11 ALL TASKS ALL TASKS ACTIVE TASKS TASKS IN WRAP UP" at bounding box center [82, 68] width 134 height 107
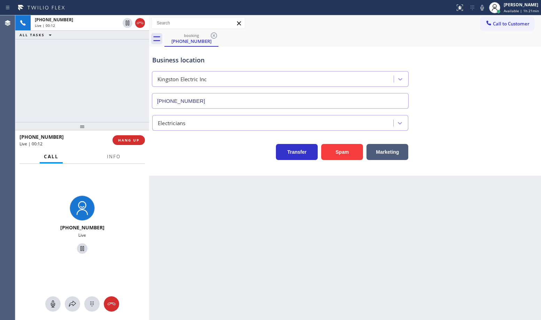
drag, startPoint x: 202, startPoint y: 175, endPoint x: 200, endPoint y: 169, distance: 5.5
click at [202, 174] on div "Business location Kingston Electric Inc (425) 517-1088 Electricians Transfer Sp…" at bounding box center [345, 111] width 392 height 129
click at [100, 107] on div "+12069095445 Live | 00:12 ALL TASKS ALL TASKS ACTIVE TASKS TASKS IN WRAP UP" at bounding box center [82, 68] width 134 height 107
click at [91, 154] on div "Call Info" at bounding box center [82, 157] width 125 height 14
click at [90, 90] on div "+12069095445 Live | 00:14 ALL TASKS ALL TASKS ACTIVE TASKS TASKS IN WRAP UP" at bounding box center [82, 68] width 134 height 107
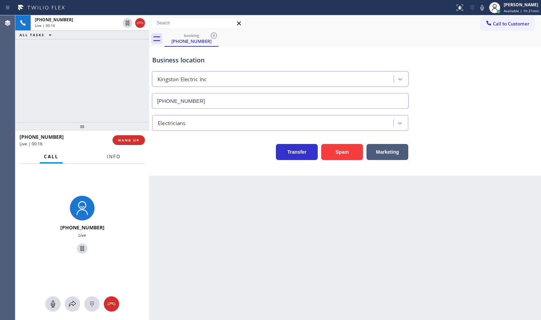
click at [110, 156] on span "Info" at bounding box center [114, 156] width 14 height 6
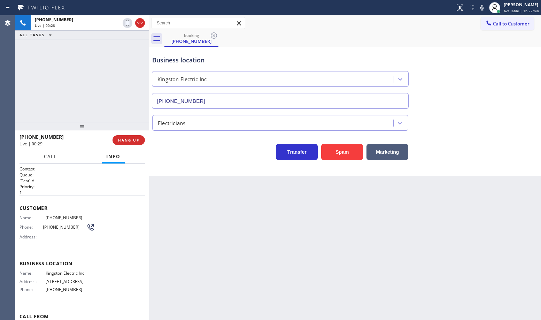
click at [46, 157] on span "Call" at bounding box center [50, 156] width 13 height 6
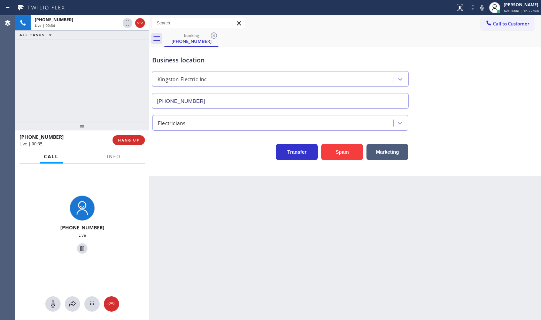
drag, startPoint x: 53, startPoint y: 95, endPoint x: 89, endPoint y: 68, distance: 45.3
click at [53, 94] on div "+12069095445 Live | 00:34 ALL TASKS ALL TASKS ACTIVE TASKS TASKS IN WRAP UP" at bounding box center [82, 68] width 134 height 107
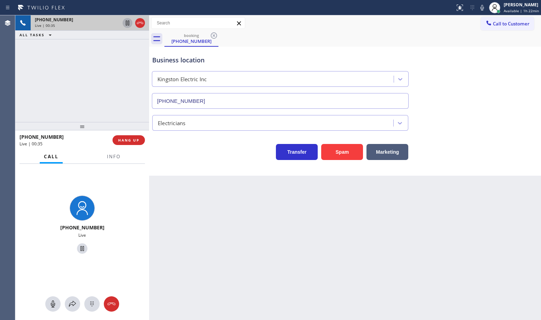
click at [124, 22] on icon at bounding box center [127, 23] width 8 height 8
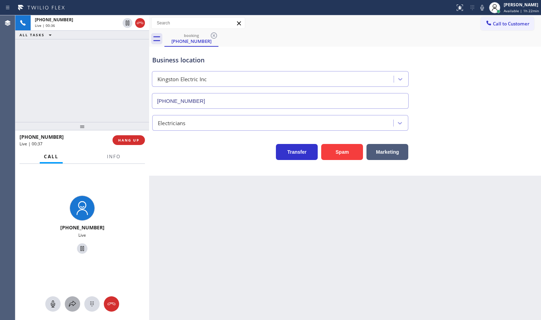
click at [71, 303] on icon at bounding box center [72, 304] width 8 height 8
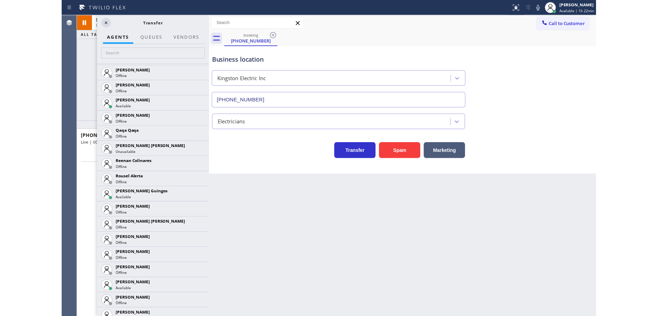
scroll to position [1477, 0]
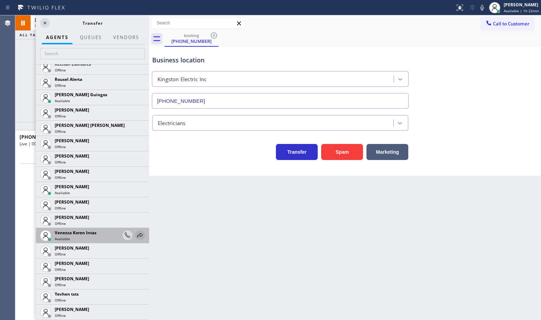
click at [137, 236] on icon at bounding box center [140, 235] width 6 height 5
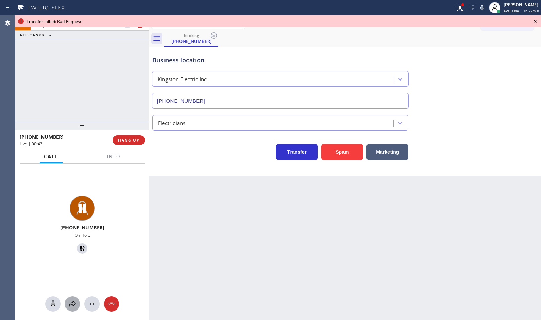
click at [72, 304] on icon at bounding box center [72, 304] width 8 height 8
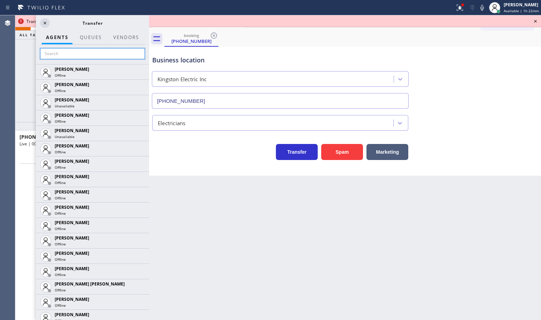
click at [103, 56] on input "text" at bounding box center [92, 53] width 105 height 11
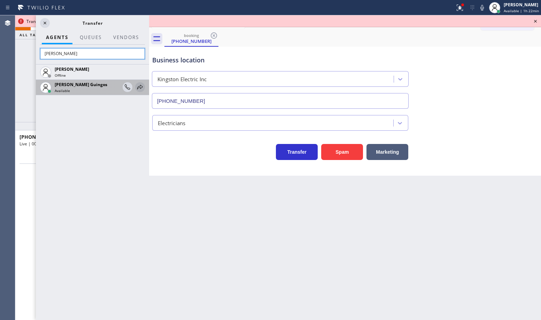
type input "ryan"
click at [139, 91] on icon at bounding box center [140, 87] width 8 height 8
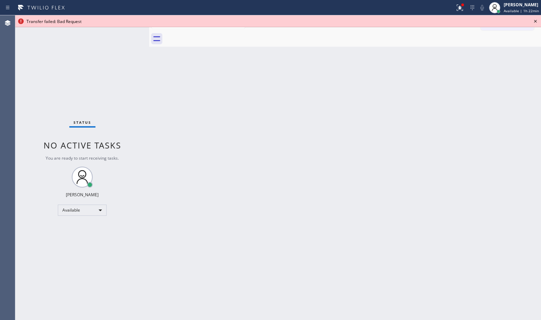
click at [534, 20] on icon at bounding box center [535, 21] width 8 height 8
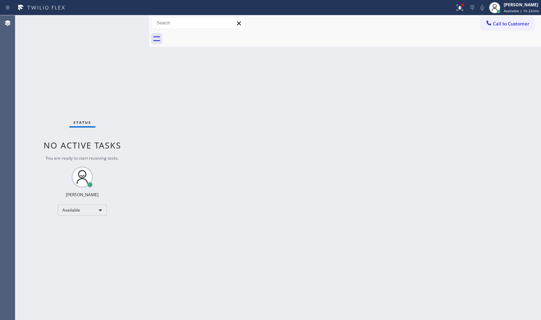
click at [129, 31] on div "Status No active tasks You are ready to start receiving tasks. Judy Anne Bernal…" at bounding box center [82, 167] width 134 height 305
click at [130, 30] on div "Status No active tasks You are ready to start receiving tasks. Judy Anne Bernal…" at bounding box center [82, 167] width 134 height 305
click at [100, 205] on div "Available" at bounding box center [82, 210] width 49 height 11
click at [72, 242] on li "Break" at bounding box center [81, 246] width 47 height 8
click at [453, 2] on button at bounding box center [460, 7] width 15 height 15
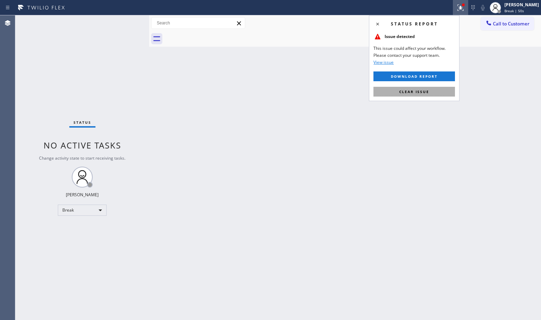
click at [430, 93] on button "Clear issue" at bounding box center [415, 92] width 82 height 10
